Goal: Task Accomplishment & Management: Manage account settings

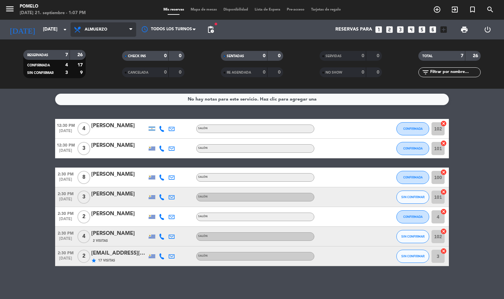
click at [98, 33] on span "Almuerzo" at bounding box center [104, 29] width 66 height 14
click at [95, 69] on div "menu Pomelo [DATE] 21. septiembre - 1:07 PM Mis reservas Mapa de mesas Disponib…" at bounding box center [252, 44] width 504 height 89
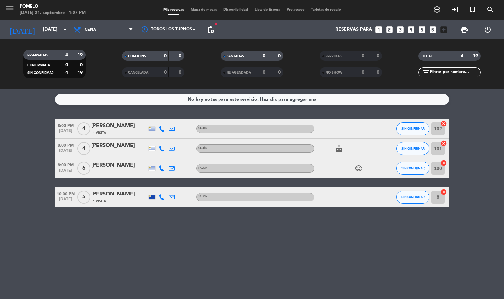
click at [160, 127] on icon at bounding box center [162, 129] width 6 height 6
click at [160, 119] on span "Copiar" at bounding box center [158, 117] width 14 height 7
click at [152, 115] on span "Copiar" at bounding box center [158, 117] width 14 height 7
click at [161, 150] on icon at bounding box center [162, 148] width 6 height 6
click at [159, 137] on span "Copiar" at bounding box center [158, 137] width 14 height 7
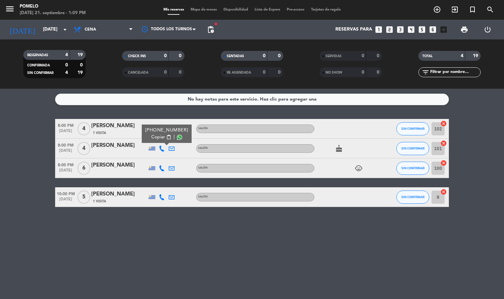
click at [161, 169] on icon at bounding box center [162, 168] width 6 height 6
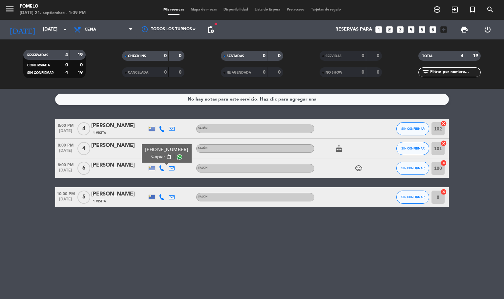
click at [158, 154] on span "Copiar" at bounding box center [158, 156] width 14 height 7
click at [160, 195] on icon at bounding box center [162, 197] width 6 height 6
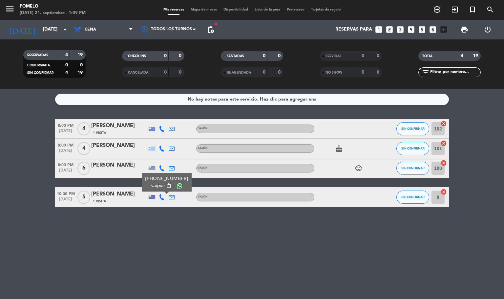
drag, startPoint x: 155, startPoint y: 184, endPoint x: 172, endPoint y: 9, distance: 176.1
click at [157, 180] on div "[PHONE_NUMBER] Copiar content_paste |" at bounding box center [166, 182] width 43 height 14
click at [163, 180] on div "[PHONE_NUMBER]" at bounding box center [166, 178] width 43 height 7
click at [166, 184] on span "content_paste" at bounding box center [168, 185] width 5 height 5
click at [200, 11] on span "Mapa de mesas" at bounding box center [203, 10] width 33 height 4
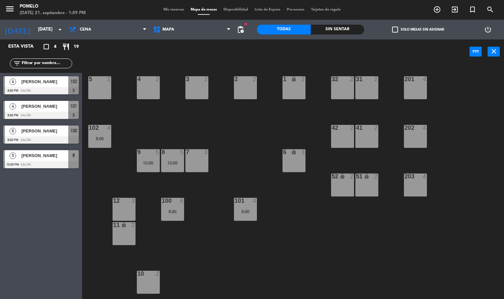
click at [218, 140] on div "4 2 3 2 2 2 1 lock 2 5 2 32 2 31 2 201 4 102 4 8:00 202 4 42 2 41 2 8 5 10:00 7…" at bounding box center [295, 181] width 417 height 235
click at [172, 207] on div "100 6 8:00" at bounding box center [172, 209] width 23 height 23
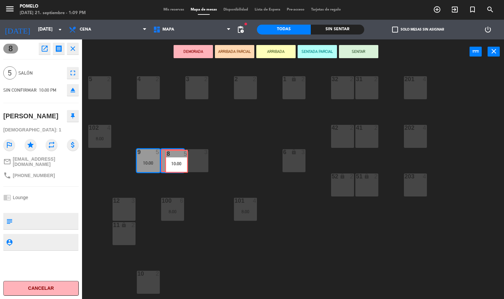
click at [175, 155] on div "8 5 10:00 8 5 10:00" at bounding box center [172, 160] width 23 height 23
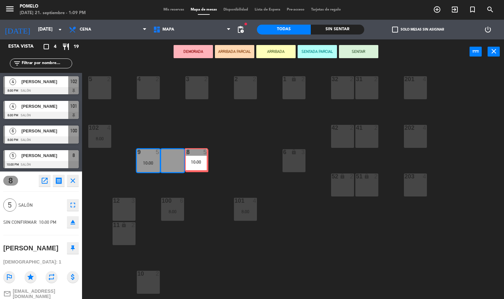
drag, startPoint x: 175, startPoint y: 157, endPoint x: 199, endPoint y: 156, distance: 23.7
click at [199, 156] on div "4 2 3 2 2 2 1 lock 2 5 2 32 2 31 2 201 4 102 4 8:00 202 4 42 2 41 2 8 5 10:00 8…" at bounding box center [295, 181] width 417 height 235
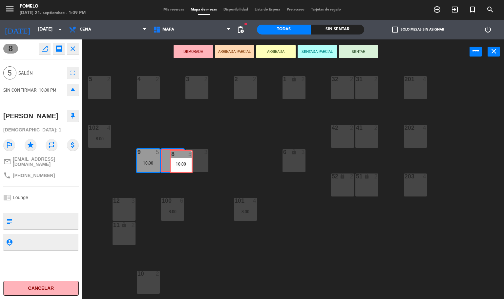
click at [177, 160] on div "8 5 10:00 8 5 10:00" at bounding box center [172, 160] width 23 height 23
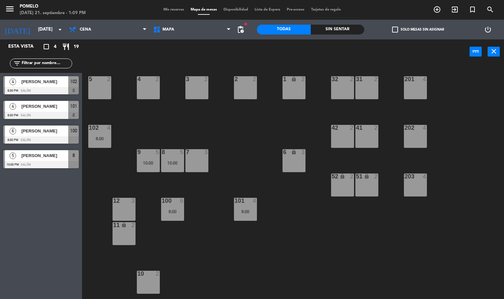
click at [176, 160] on div "8 5 10:00" at bounding box center [172, 160] width 23 height 23
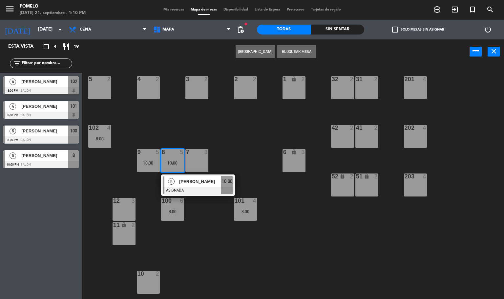
drag, startPoint x: 144, startPoint y: 162, endPoint x: 147, endPoint y: 181, distance: 18.2
click at [145, 164] on div "10:00" at bounding box center [148, 162] width 23 height 5
click at [147, 190] on div "4 2 3 2 2 2 1 lock 2 5 2 32 2 31 2 201 4 102 4 8:00 202 4 42 2 41 2 8 5 10:00 5…" at bounding box center [295, 181] width 417 height 235
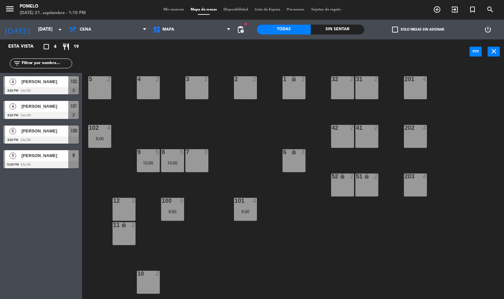
drag, startPoint x: 150, startPoint y: 154, endPoint x: 156, endPoint y: 171, distance: 18.3
click at [151, 153] on div at bounding box center [148, 152] width 11 height 6
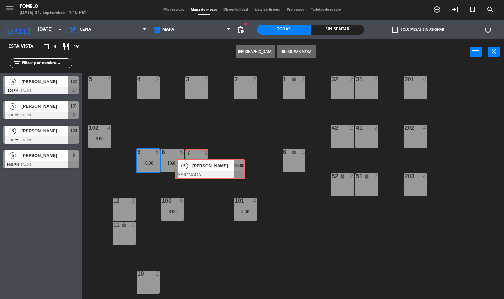
drag, startPoint x: 160, startPoint y: 179, endPoint x: 195, endPoint y: 160, distance: 40.4
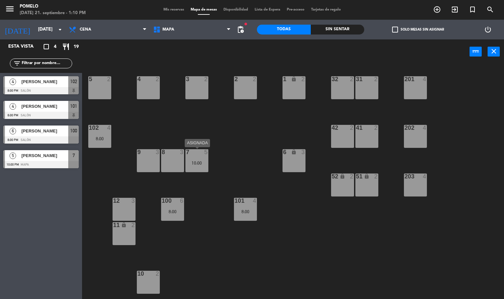
click at [199, 160] on div "10:00" at bounding box center [196, 162] width 23 height 5
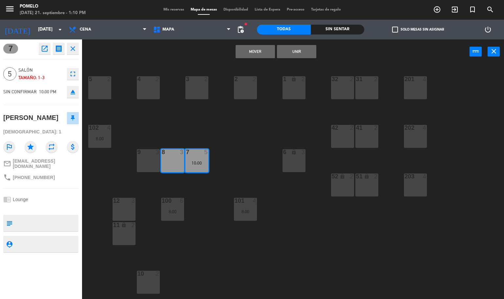
click at [301, 53] on button "Unir" at bounding box center [296, 51] width 39 height 13
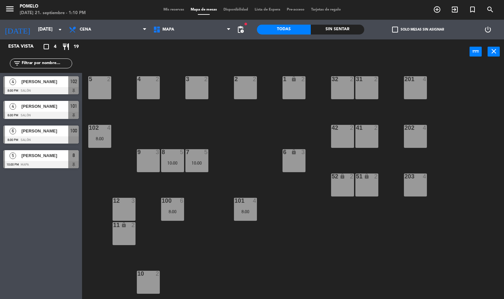
click at [150, 158] on div "9 3" at bounding box center [148, 160] width 23 height 23
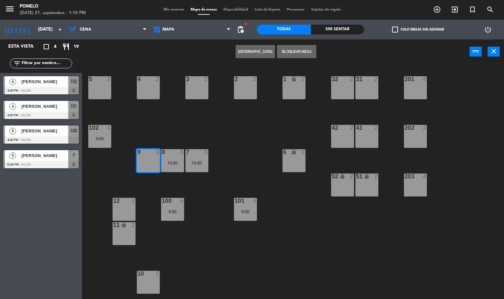
click at [182, 125] on div "4 2 3 2 2 2 1 lock 2 5 2 32 2 31 2 201 4 102 4 8:00 202 4 42 2 41 2 8 5 10:00 7…" at bounding box center [295, 181] width 417 height 235
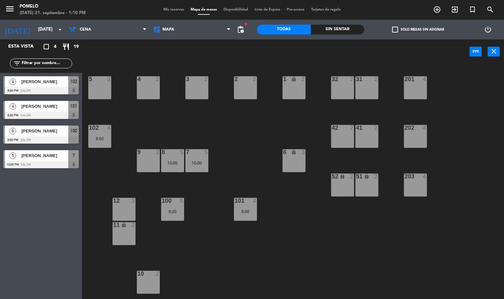
click at [207, 244] on div "4 2 3 2 2 2 1 lock 2 5 2 32 2 31 2 201 4 102 4 8:00 202 4 42 2 41 2 8 5 10:00 7…" at bounding box center [295, 181] width 417 height 235
click at [167, 10] on span "Mis reservas" at bounding box center [173, 10] width 27 height 4
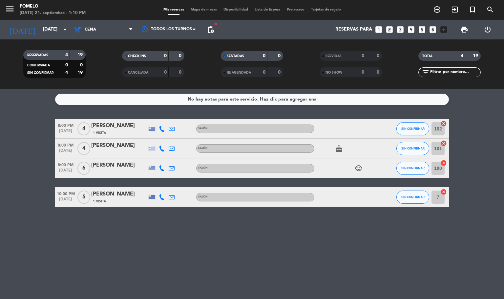
click at [200, 10] on span "Mapa de mesas" at bounding box center [203, 10] width 33 height 4
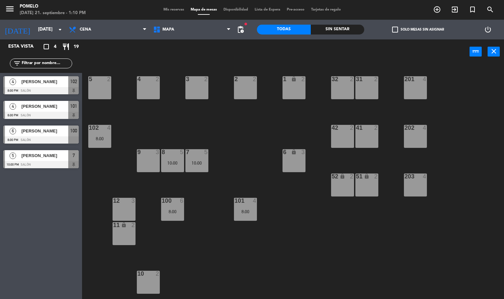
drag, startPoint x: 245, startPoint y: 283, endPoint x: 166, endPoint y: 6, distance: 287.9
click at [246, 281] on div "4 2 3 2 2 2 1 lock 2 5 2 32 2 31 2 201 4 102 4 8:00 202 4 42 2 41 2 8 5 10:00 7…" at bounding box center [295, 181] width 417 height 235
click at [169, 11] on span "Mis reservas" at bounding box center [173, 10] width 27 height 4
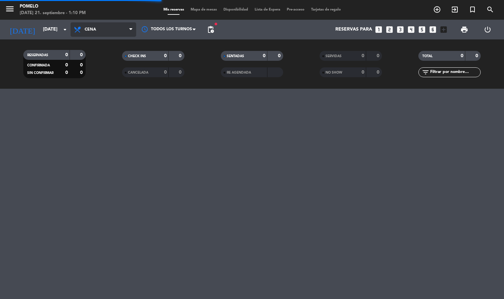
click at [99, 30] on span "Cena" at bounding box center [104, 29] width 66 height 14
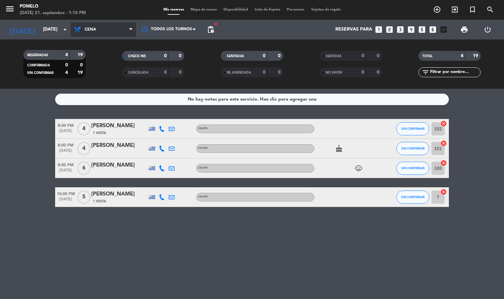
click at [96, 26] on span "Cena" at bounding box center [104, 29] width 66 height 14
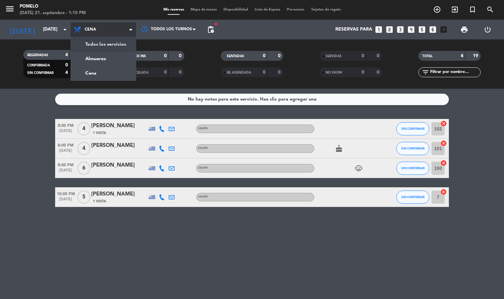
click at [99, 44] on div "menu Pomelo [DATE] 21. septiembre - 1:10 PM Mis reservas Mapa de mesas Disponib…" at bounding box center [252, 44] width 504 height 89
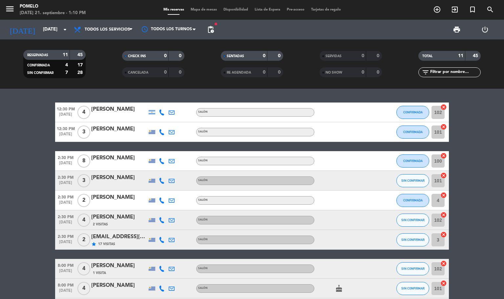
click at [0, 135] on bookings-row "12:30 PM [DATE] 4 [PERSON_NAME] Salón CONFIRMADA 102 cancel 12:30 PM [DATE] 3 […" at bounding box center [252, 224] width 504 height 244
click at [106, 32] on span "Todos los servicios" at bounding box center [104, 29] width 66 height 14
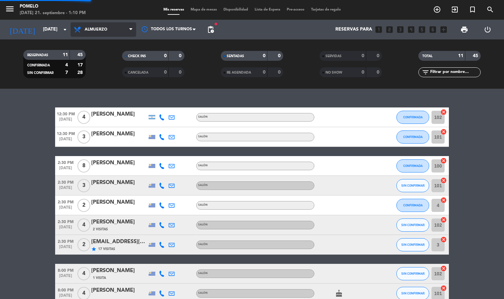
click at [104, 60] on div "menu Pomelo [DATE] 21. septiembre - 1:10 PM Mis reservas Mapa de mesas Disponib…" at bounding box center [252, 44] width 504 height 89
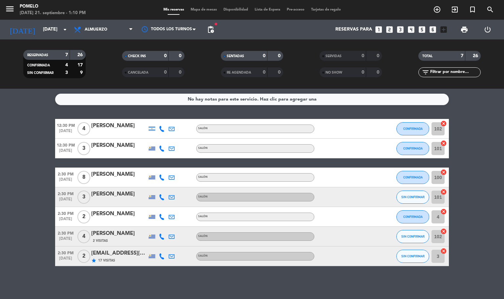
click at [0, 136] on bookings-row "12:30 PM [DATE] 4 [PERSON_NAME] Salón CONFIRMADA 102 cancel 12:30 PM [DATE] 3 […" at bounding box center [252, 192] width 504 height 147
click at [201, 12] on div "Mis reservas Mapa de mesas Disponibilidad Lista de Espera Pre-acceso Tarjetas d…" at bounding box center [252, 10] width 184 height 6
click at [199, 9] on span "Mapa de mesas" at bounding box center [203, 10] width 33 height 4
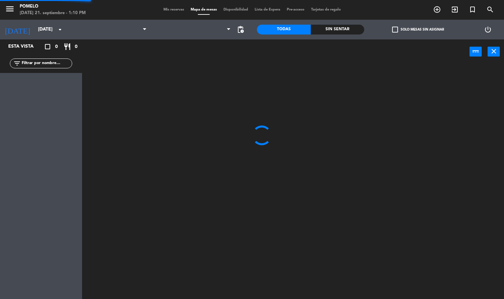
click at [172, 9] on span "Mis reservas" at bounding box center [173, 10] width 27 height 4
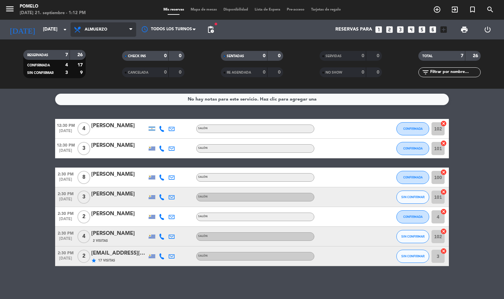
click at [103, 23] on span "Almuerzo" at bounding box center [104, 29] width 66 height 14
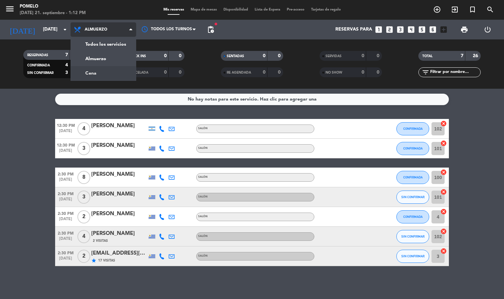
click at [108, 71] on div "menu Pomelo [DATE] 21. septiembre - 1:12 PM Mis reservas Mapa de mesas Disponib…" at bounding box center [252, 44] width 504 height 89
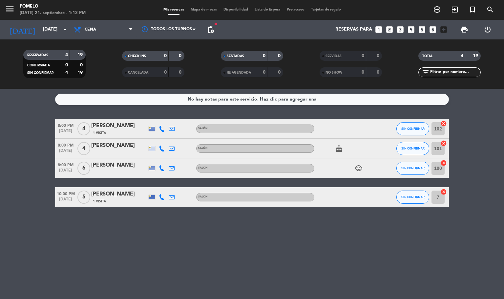
click at [425, 161] on div "SIN CONFIRMAR" at bounding box center [412, 167] width 33 height 19
click at [414, 168] on span "SIN CONFIRMAR" at bounding box center [412, 168] width 23 height 4
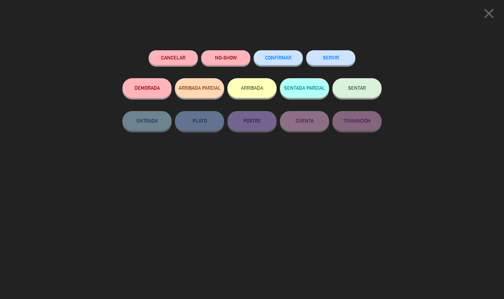
click at [288, 61] on button "CONFIRMAR" at bounding box center [278, 57] width 49 height 15
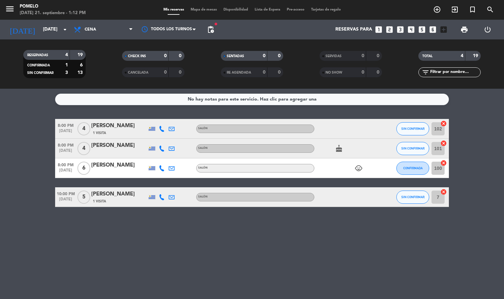
click at [0, 108] on div "No hay notas para este servicio. Haz clic para agregar una 8:00 PM [DATE] 4 [PE…" at bounding box center [252, 194] width 504 height 210
click at [127, 236] on div "No hay notas para este servicio. Haz clic para agregar una 8:00 PM [DATE] 4 [PE…" at bounding box center [252, 194] width 504 height 210
click at [411, 152] on button "SIN CONFIRMAR" at bounding box center [412, 148] width 33 height 13
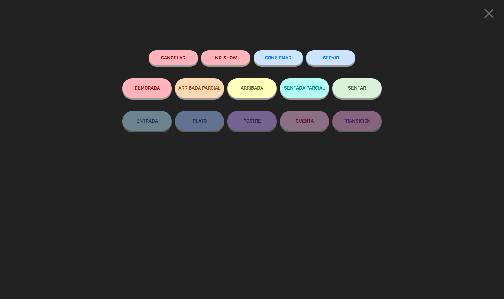
click at [272, 61] on button "CONFIRMAR" at bounding box center [278, 57] width 49 height 15
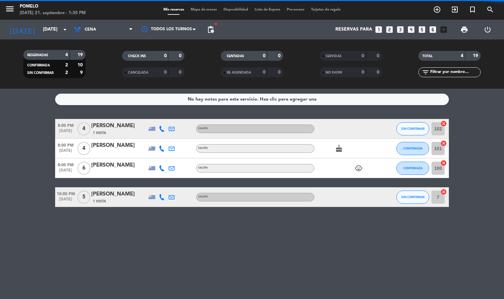
click at [203, 9] on span "Mapa de mesas" at bounding box center [203, 10] width 33 height 4
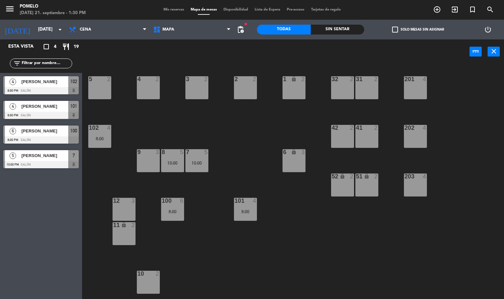
click at [177, 9] on span "Mis reservas" at bounding box center [173, 10] width 27 height 4
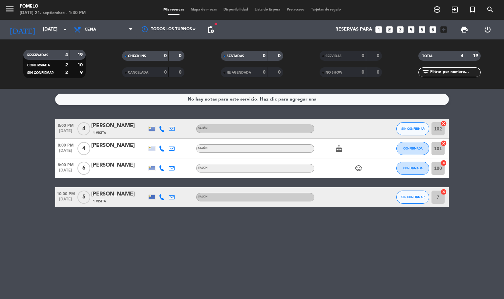
click at [32, 164] on bookings-row "8:00 PM [DATE] 4 [PERSON_NAME] 1 Visita Salón SIN CONFIRMAR 102 cancel 8:00 PM …" at bounding box center [252, 163] width 504 height 88
click at [200, 5] on div "menu Pomelo [DATE] 21. septiembre - 1:31 PM Mis reservas Mapa de mesas Disponib…" at bounding box center [252, 10] width 504 height 20
click at [196, 8] on span "Mapa de mesas" at bounding box center [203, 10] width 33 height 4
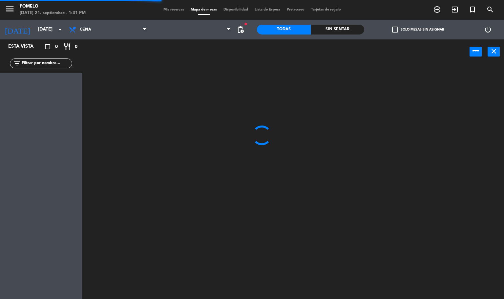
click at [175, 8] on span "Mis reservas" at bounding box center [173, 10] width 27 height 4
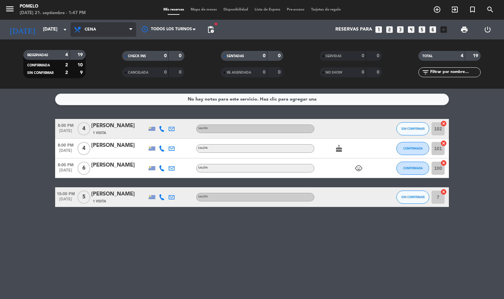
click at [98, 30] on span "Cena" at bounding box center [104, 29] width 66 height 14
click at [116, 61] on div "menu Pomelo [DATE] 21. septiembre - 1:47 PM Mis reservas Mapa de mesas Disponib…" at bounding box center [252, 44] width 504 height 89
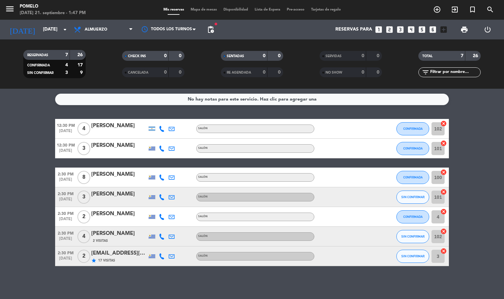
click at [11, 170] on bookings-row "12:30 PM [DATE] 4 [PERSON_NAME] Salón CONFIRMADA 102 cancel 12:30 PM [DATE] 3 […" at bounding box center [252, 192] width 504 height 147
drag, startPoint x: 210, startPoint y: 12, endPoint x: 176, endPoint y: 11, distance: 34.1
click at [206, 12] on div "Mis reservas Mapa de mesas Disponibilidad Lista de Espera Pre-acceso Tarjetas d…" at bounding box center [252, 10] width 184 height 6
drag, startPoint x: 200, startPoint y: 15, endPoint x: 204, endPoint y: 9, distance: 7.4
click at [200, 13] on div "menu Pomelo [DATE] 21. septiembre - 1:49 PM Mis reservas Mapa de mesas Disponib…" at bounding box center [252, 10] width 504 height 20
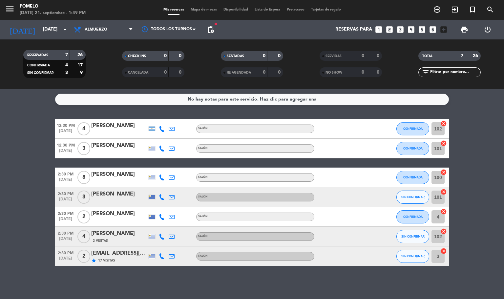
click at [204, 9] on span "Mapa de mesas" at bounding box center [203, 10] width 33 height 4
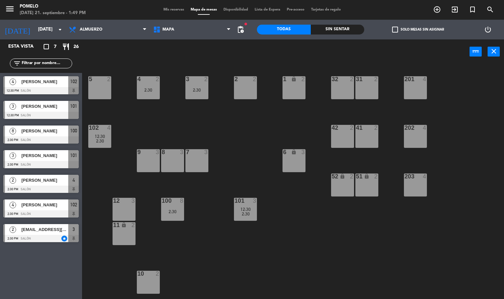
click at [179, 8] on span "Mis reservas" at bounding box center [173, 10] width 27 height 4
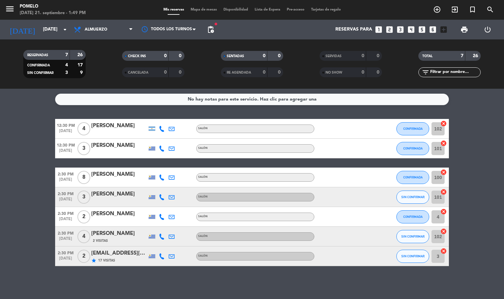
drag, startPoint x: 186, startPoint y: 7, endPoint x: 161, endPoint y: 7, distance: 25.6
click at [174, 7] on div "Mis reservas Mapa de mesas Disponibilidad Lista de Espera Pre-acceso Tarjetas d…" at bounding box center [252, 10] width 184 height 6
click at [149, 7] on div "Mis reservas Mapa de mesas Disponibilidad Lista de Espera Pre-acceso Tarjetas d…" at bounding box center [252, 10] width 252 height 6
click at [81, 30] on icon at bounding box center [79, 30] width 10 height 8
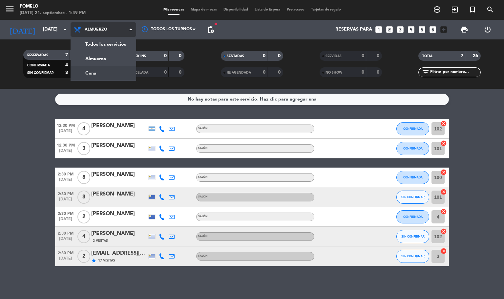
click at [98, 70] on div "menu Pomelo [DATE] 21. septiembre - 1:49 PM Mis reservas Mapa de mesas Disponib…" at bounding box center [252, 44] width 504 height 89
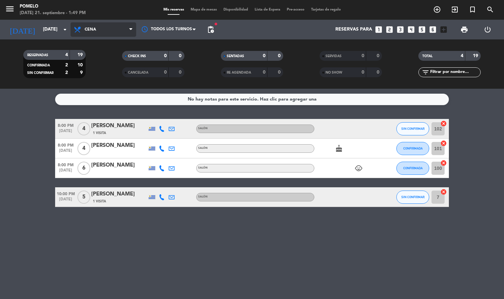
click at [121, 31] on span "Cena" at bounding box center [104, 29] width 66 height 14
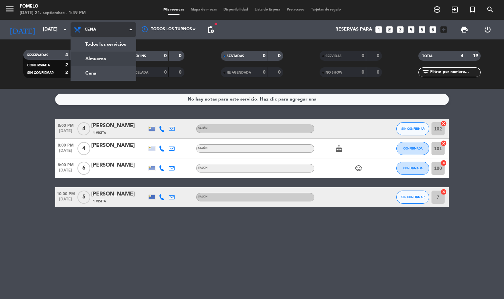
click at [117, 54] on div "menu Pomelo [DATE] 21. septiembre - 1:49 PM Mis reservas Mapa de mesas Disponib…" at bounding box center [252, 44] width 504 height 89
